Goal: Transaction & Acquisition: Purchase product/service

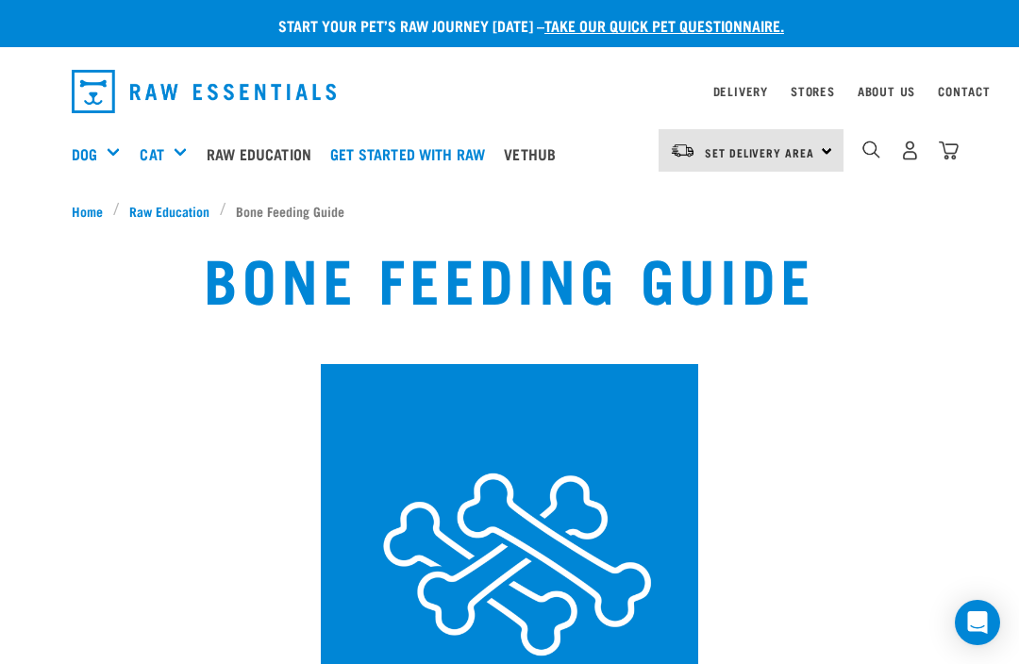
click at [89, 208] on span "Home" at bounding box center [87, 211] width 31 height 20
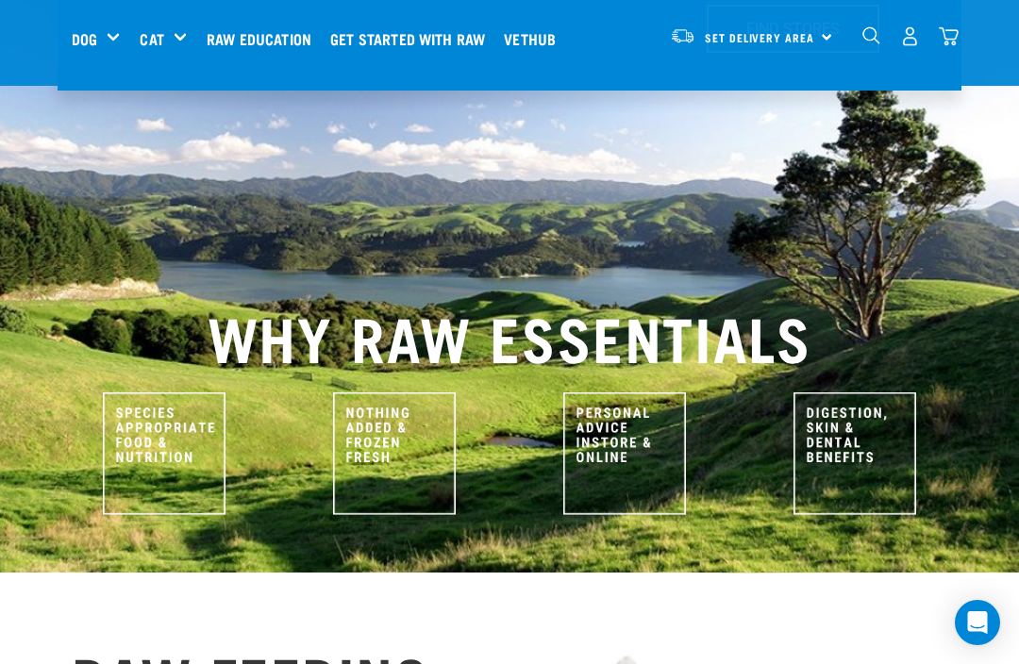
scroll to position [699, 0]
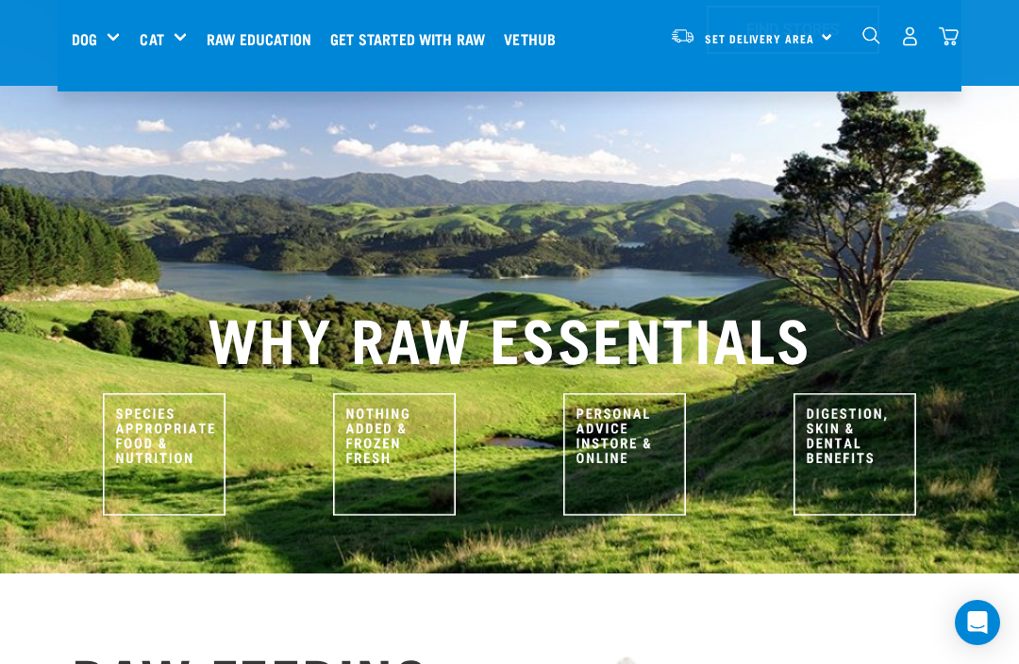
click at [847, 393] on img at bounding box center [854, 454] width 123 height 123
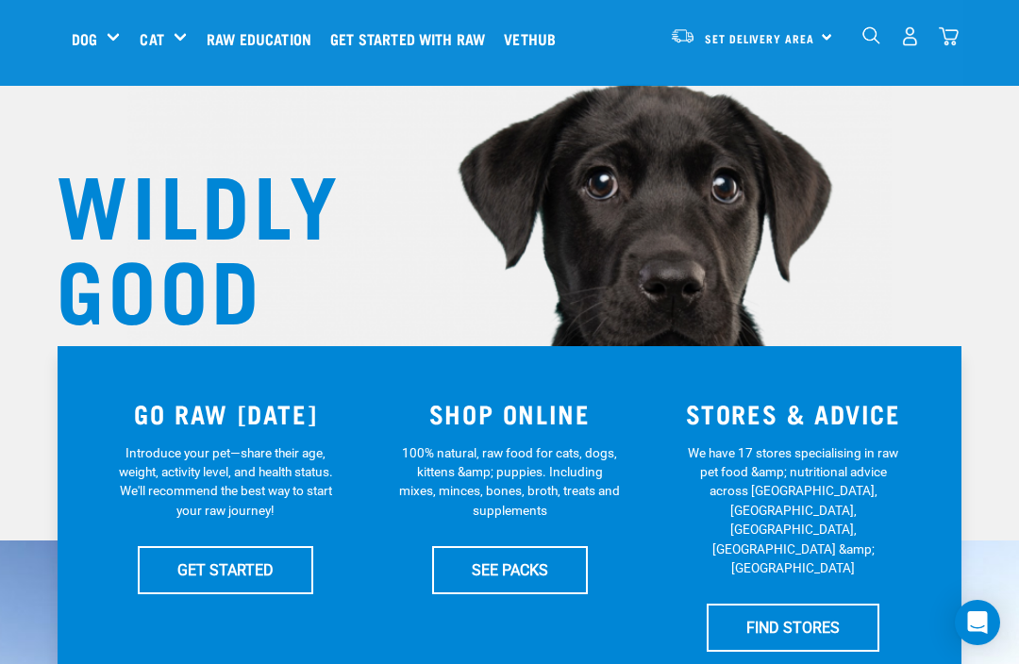
scroll to position [103, 0]
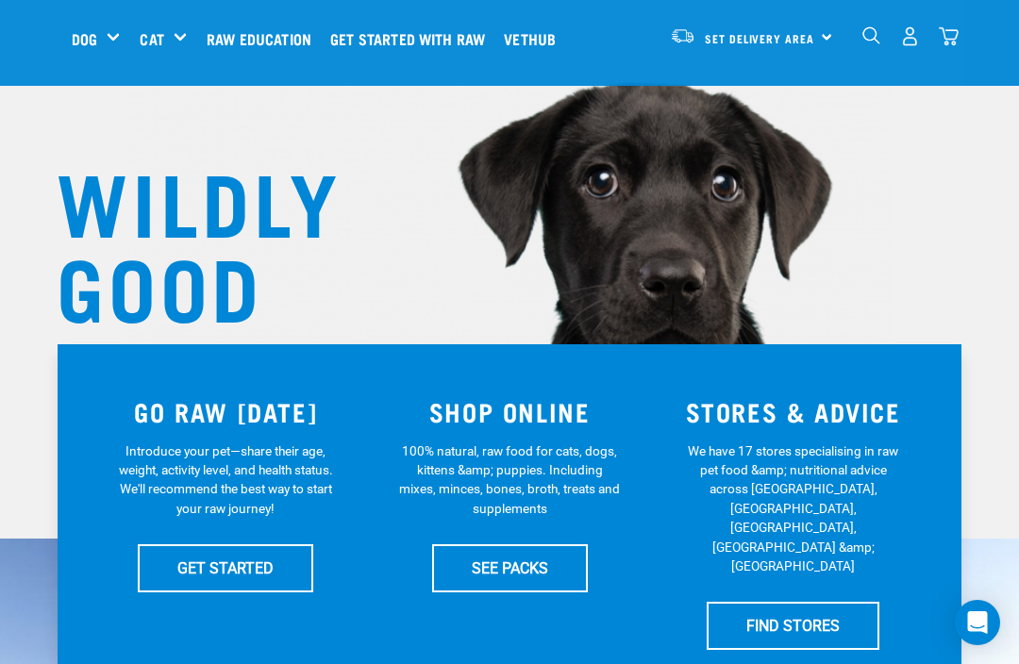
click at [0, 0] on div "Supplements" at bounding box center [0, 0] width 0 height 0
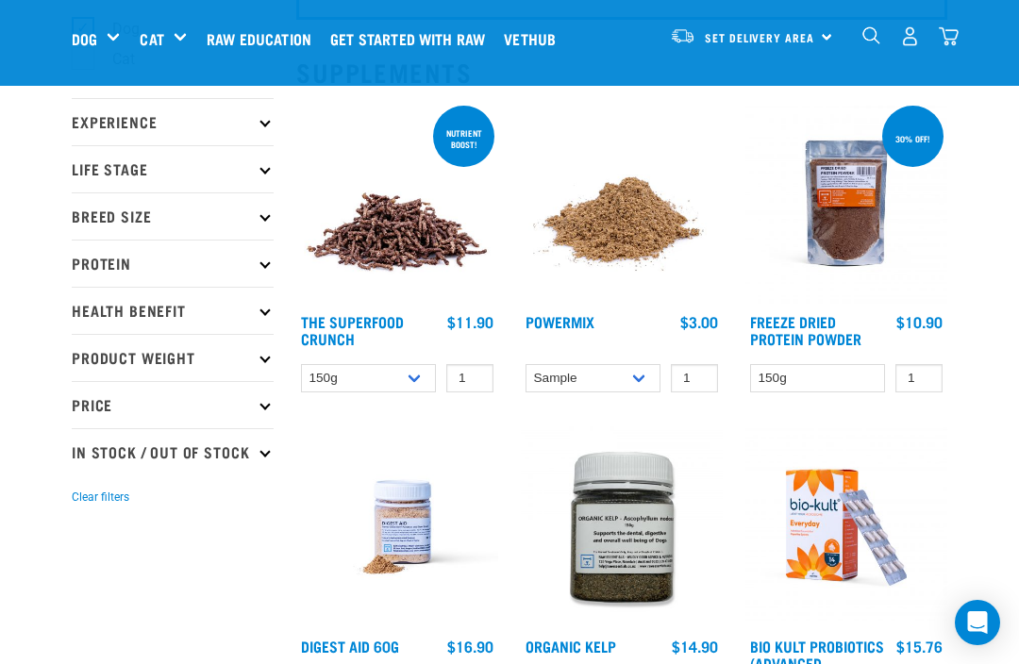
scroll to position [175, 0]
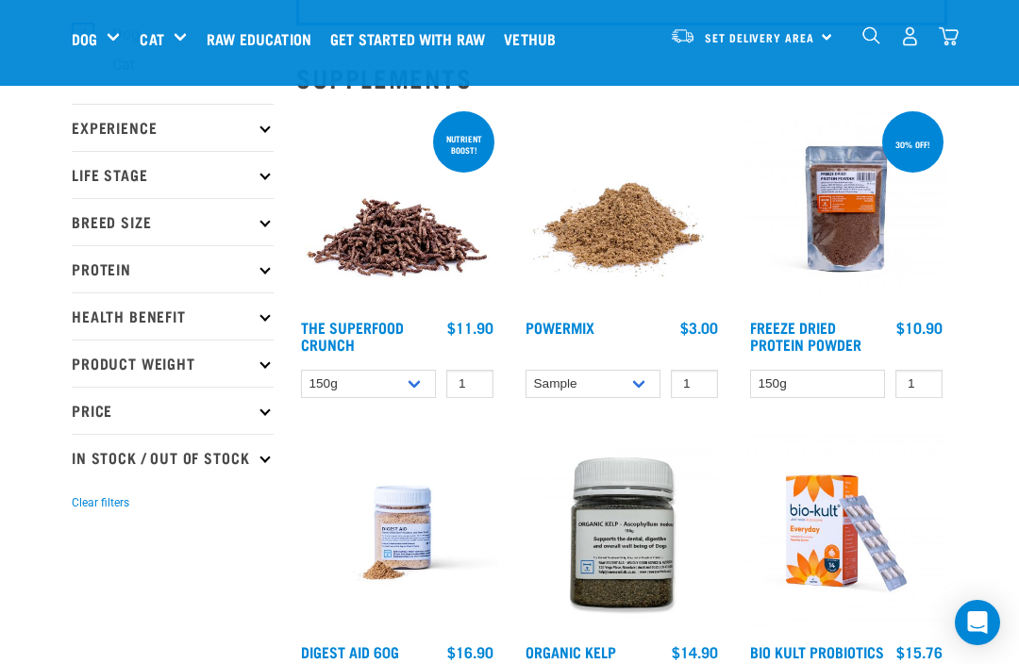
click at [260, 472] on p "In Stock / Out Of Stock" at bounding box center [173, 457] width 202 height 47
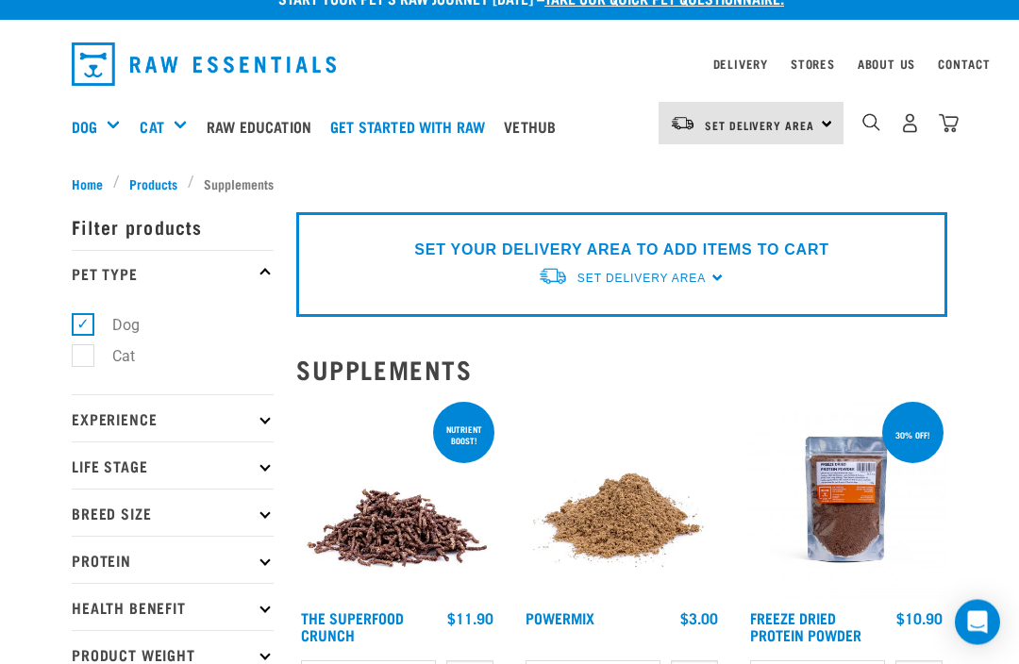
scroll to position [0, 0]
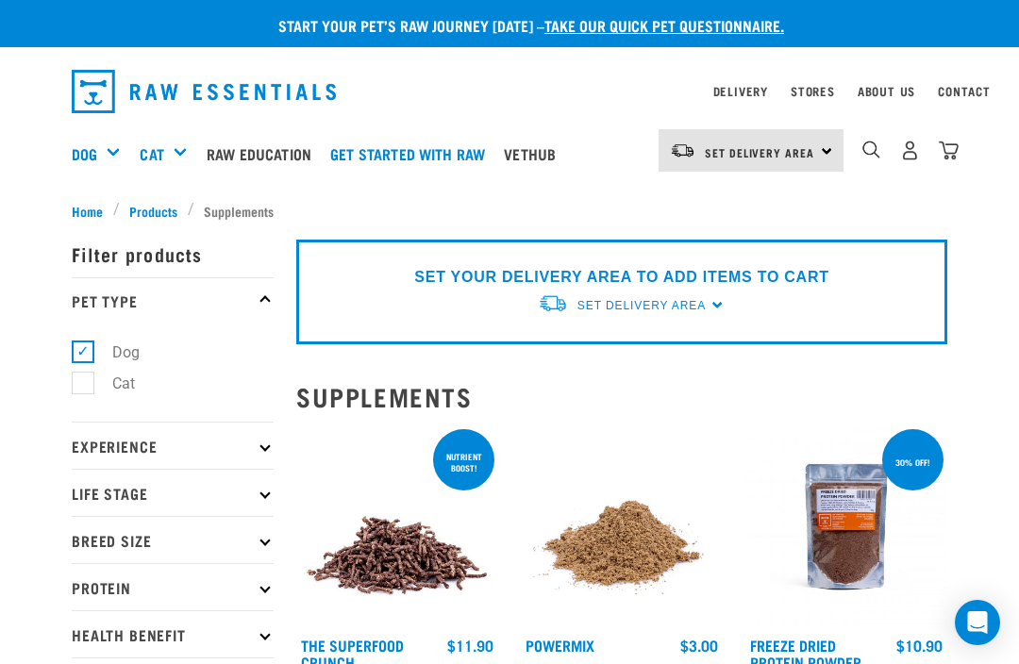
click at [868, 150] on img "dropdown navigation" at bounding box center [871, 150] width 18 height 18
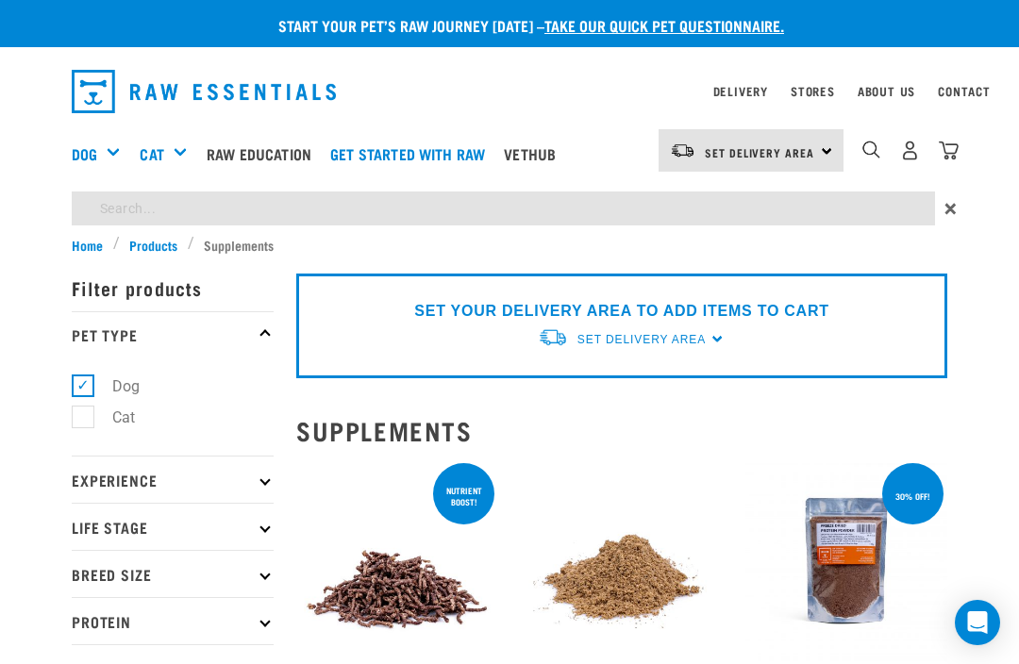
click at [871, 142] on img "dropdown navigation" at bounding box center [871, 150] width 18 height 18
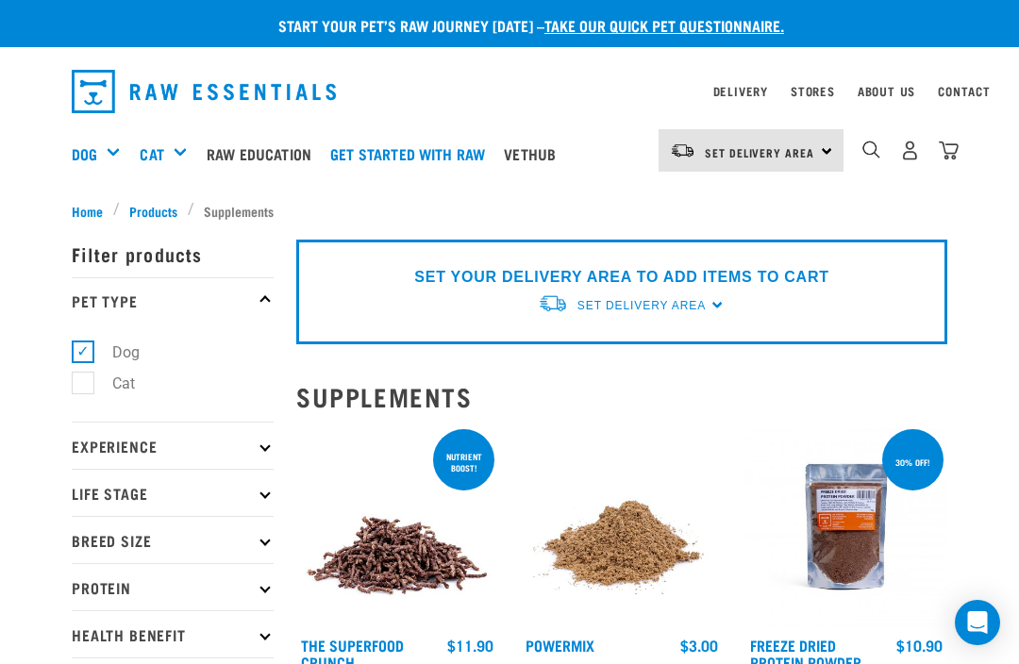
click at [249, 202] on li "Supplements" at bounding box center [236, 211] width 96 height 20
click at [878, 142] on img "dropdown navigation" at bounding box center [871, 150] width 18 height 18
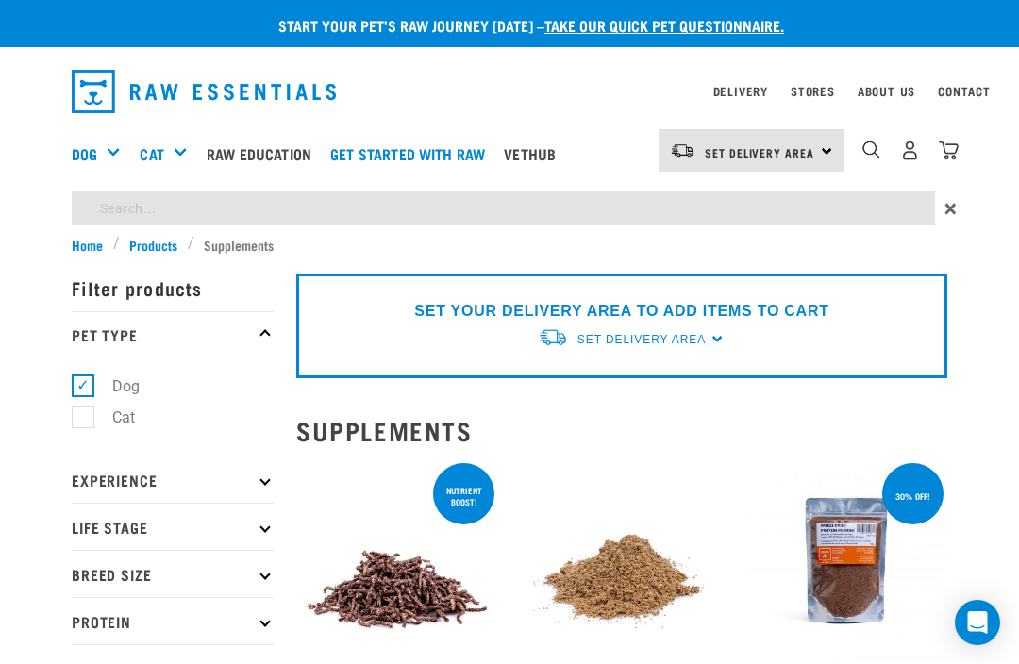
click at [275, 199] on input "search" at bounding box center [503, 209] width 863 height 34
type input "Herbal ab"
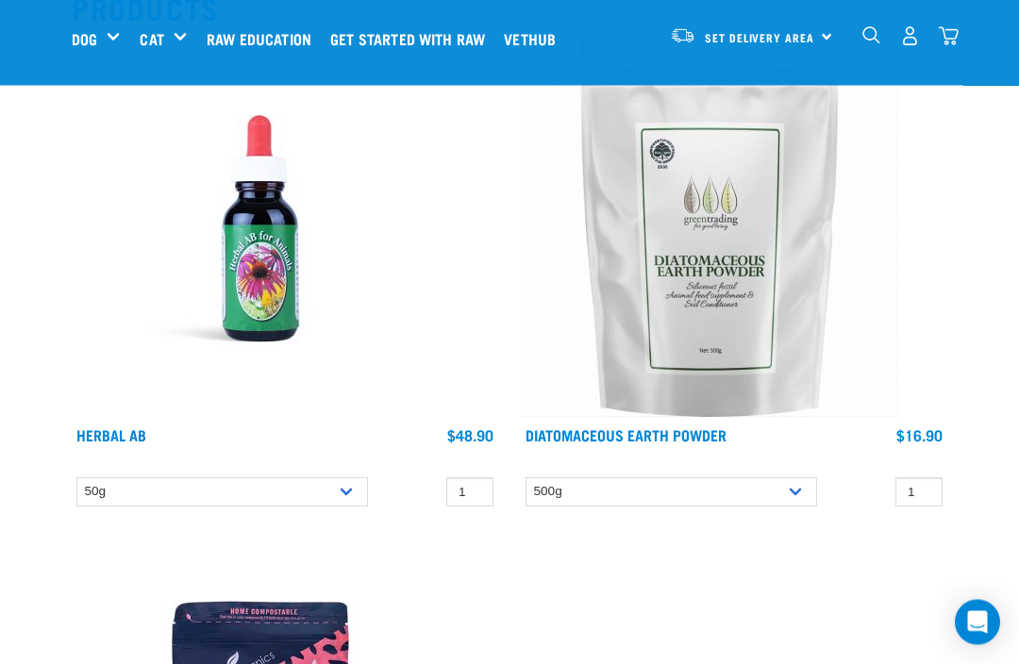
scroll to position [244, 0]
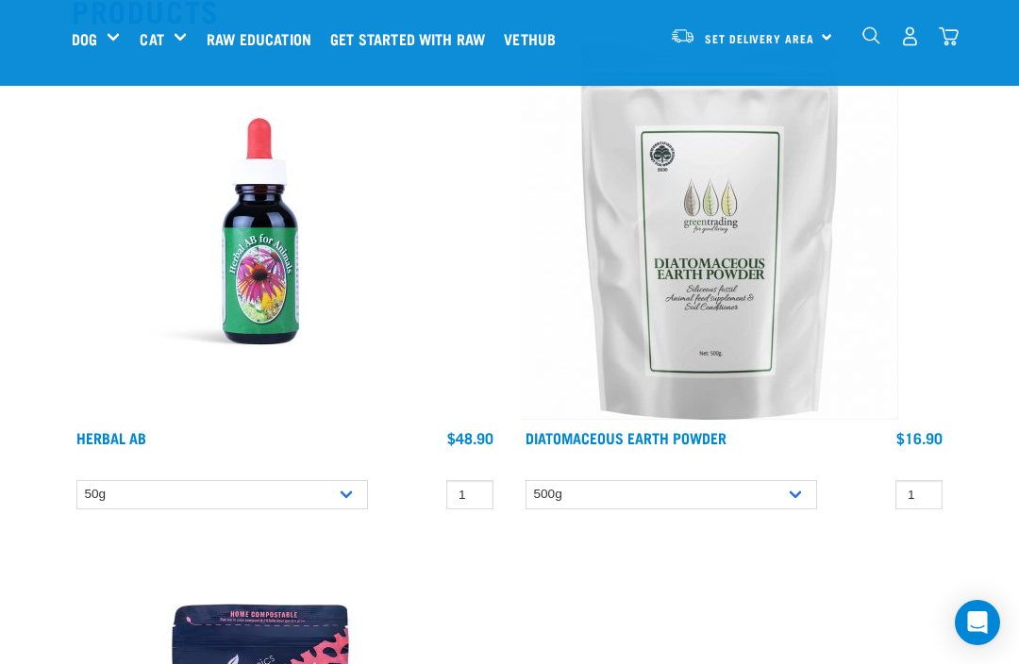
click at [115, 435] on link "Herbal AB" at bounding box center [111, 437] width 70 height 8
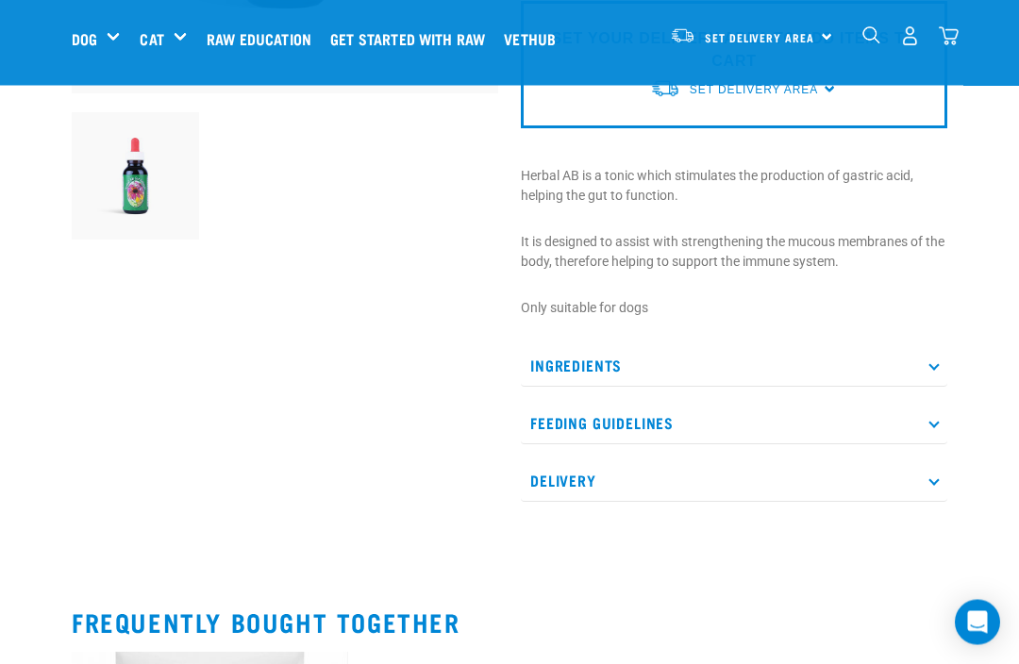
scroll to position [471, 0]
click at [936, 422] on icon at bounding box center [933, 423] width 10 height 10
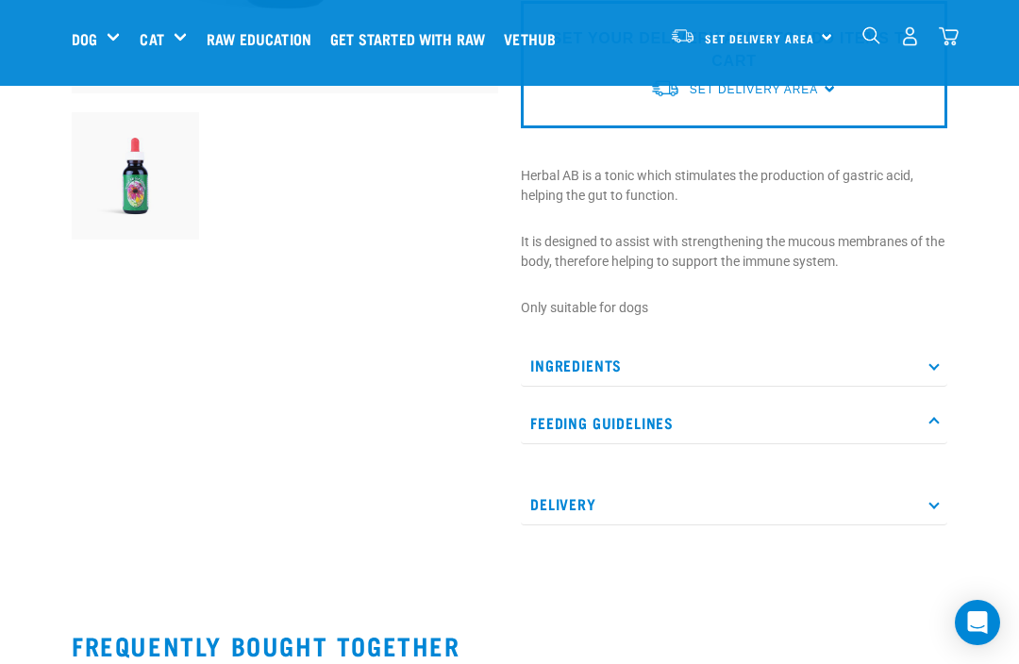
click at [929, 419] on p "Feeding Guidelines" at bounding box center [734, 423] width 426 height 42
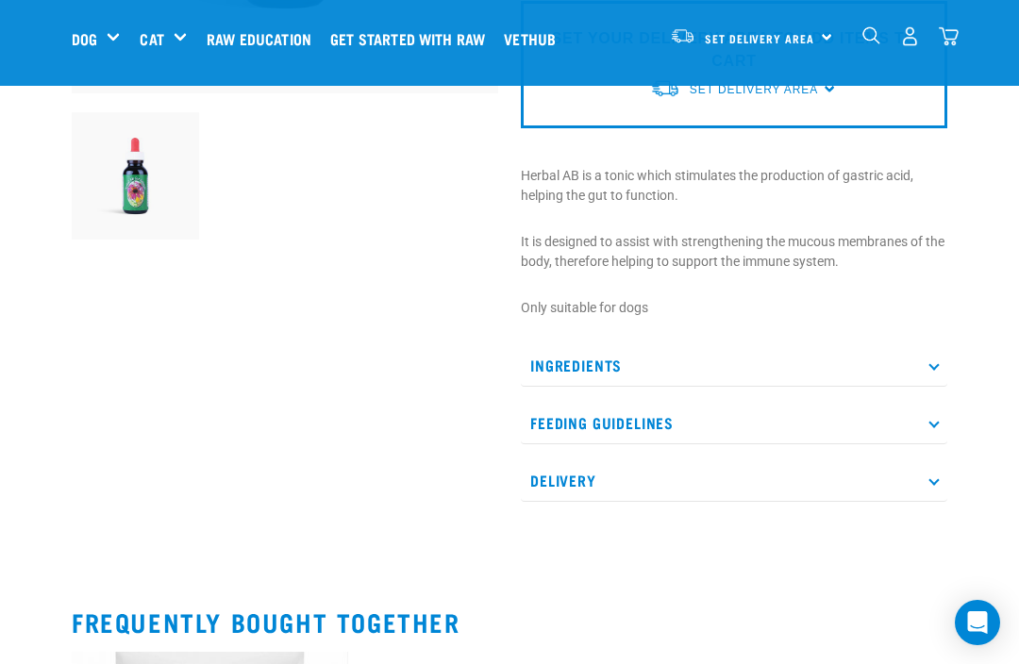
click at [645, 416] on p "Feeding Guidelines" at bounding box center [734, 423] width 426 height 42
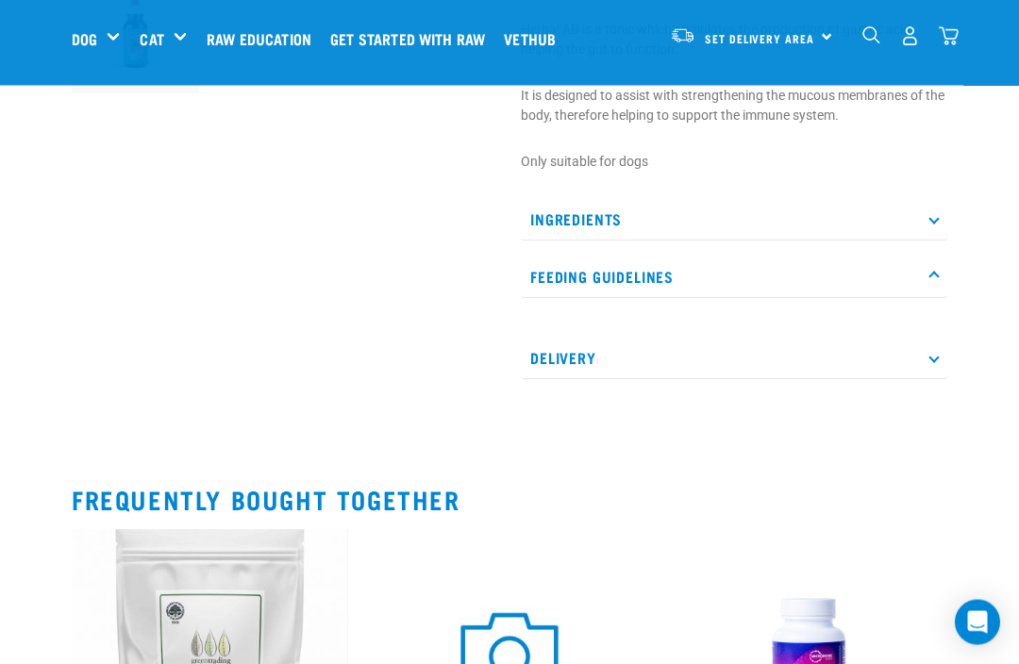
click at [929, 218] on icon at bounding box center [933, 220] width 10 height 10
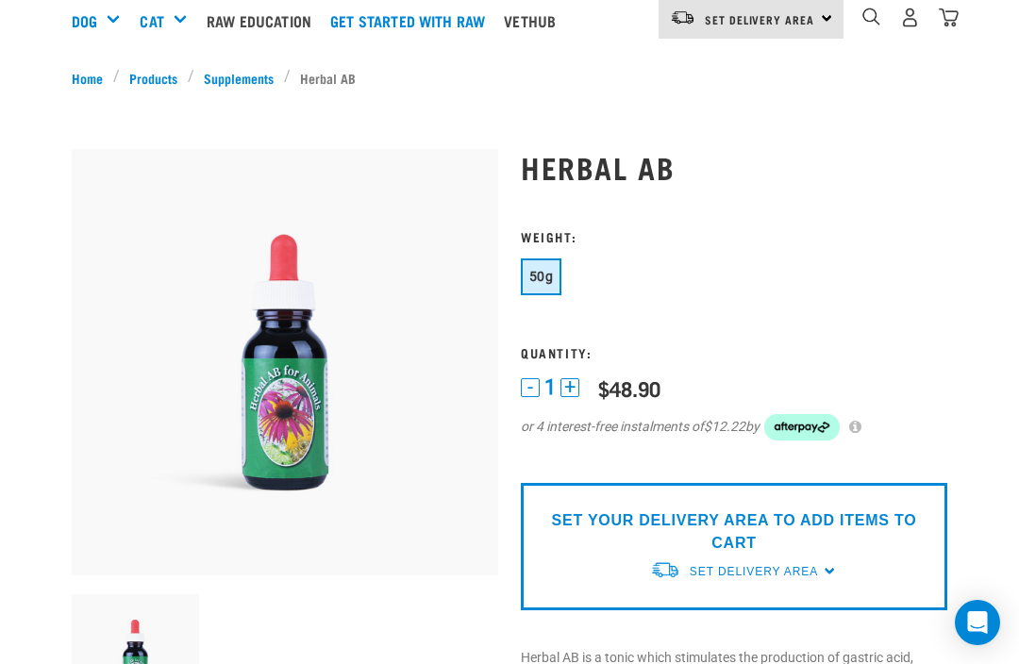
scroll to position [0, 0]
